Goal: Transaction & Acquisition: Purchase product/service

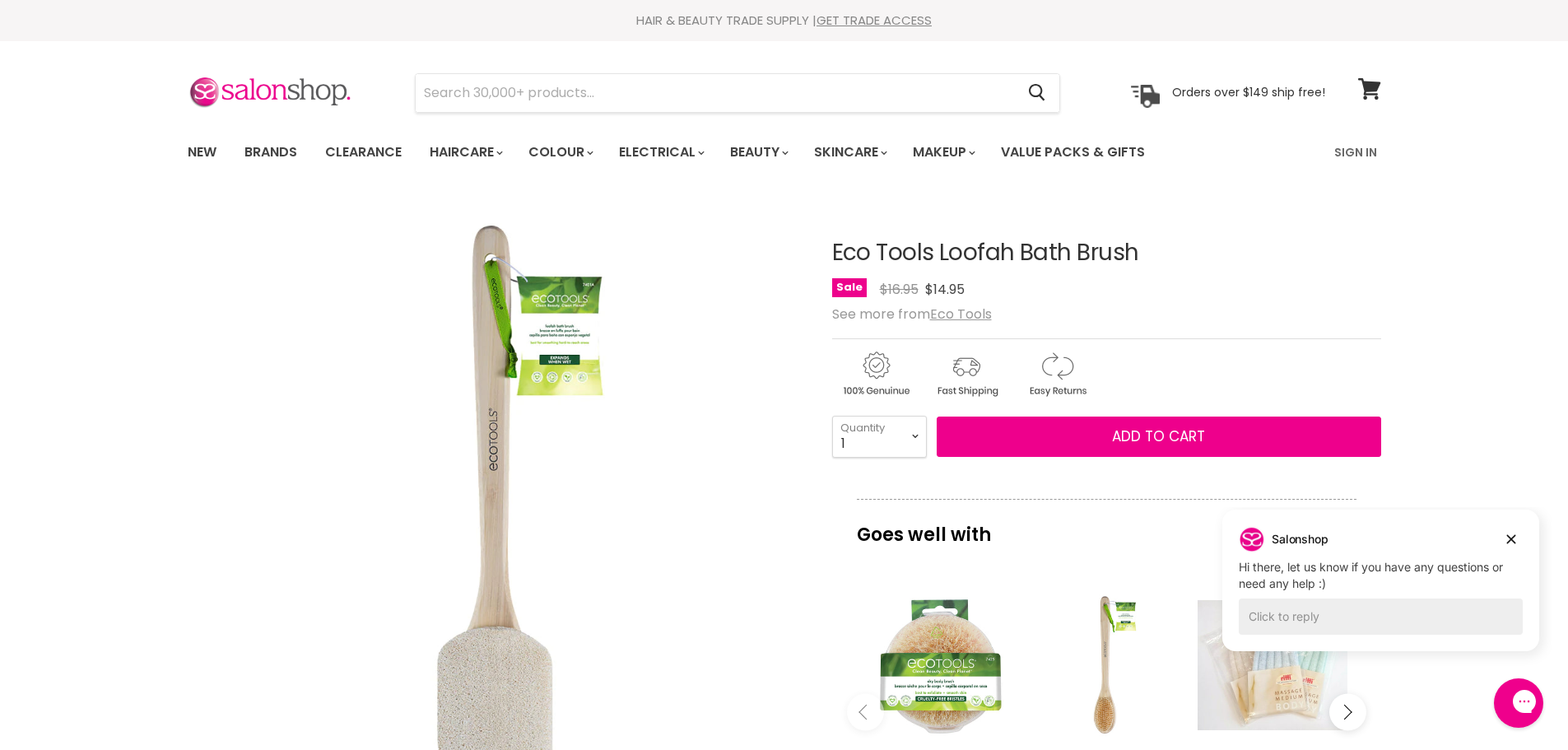
click at [584, 314] on img "Eco Tools Loofah Bath Brush image. Click or Scroll to Zoom." at bounding box center [494, 506] width 615 height 616
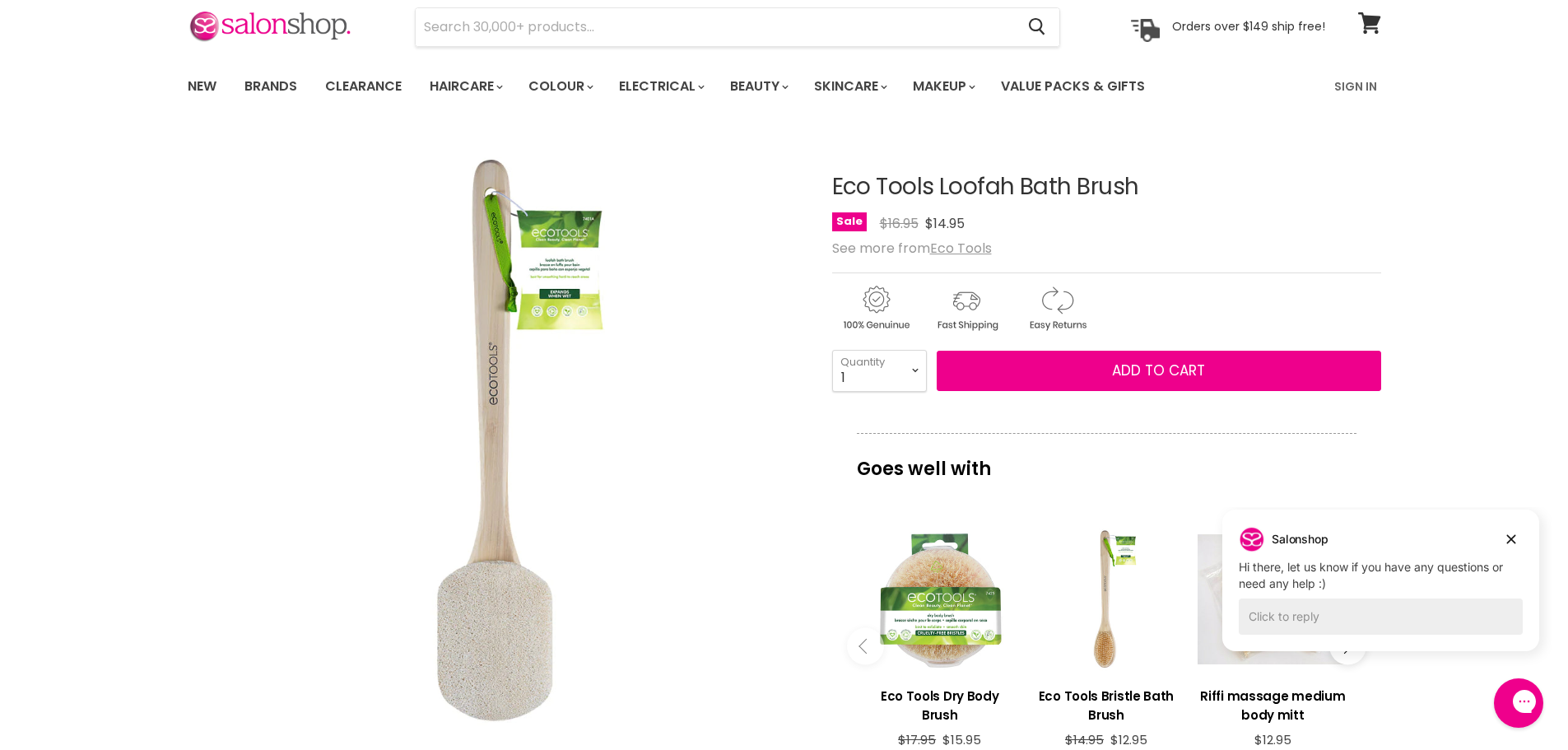
scroll to position [165, 0]
